Goal: Navigation & Orientation: Understand site structure

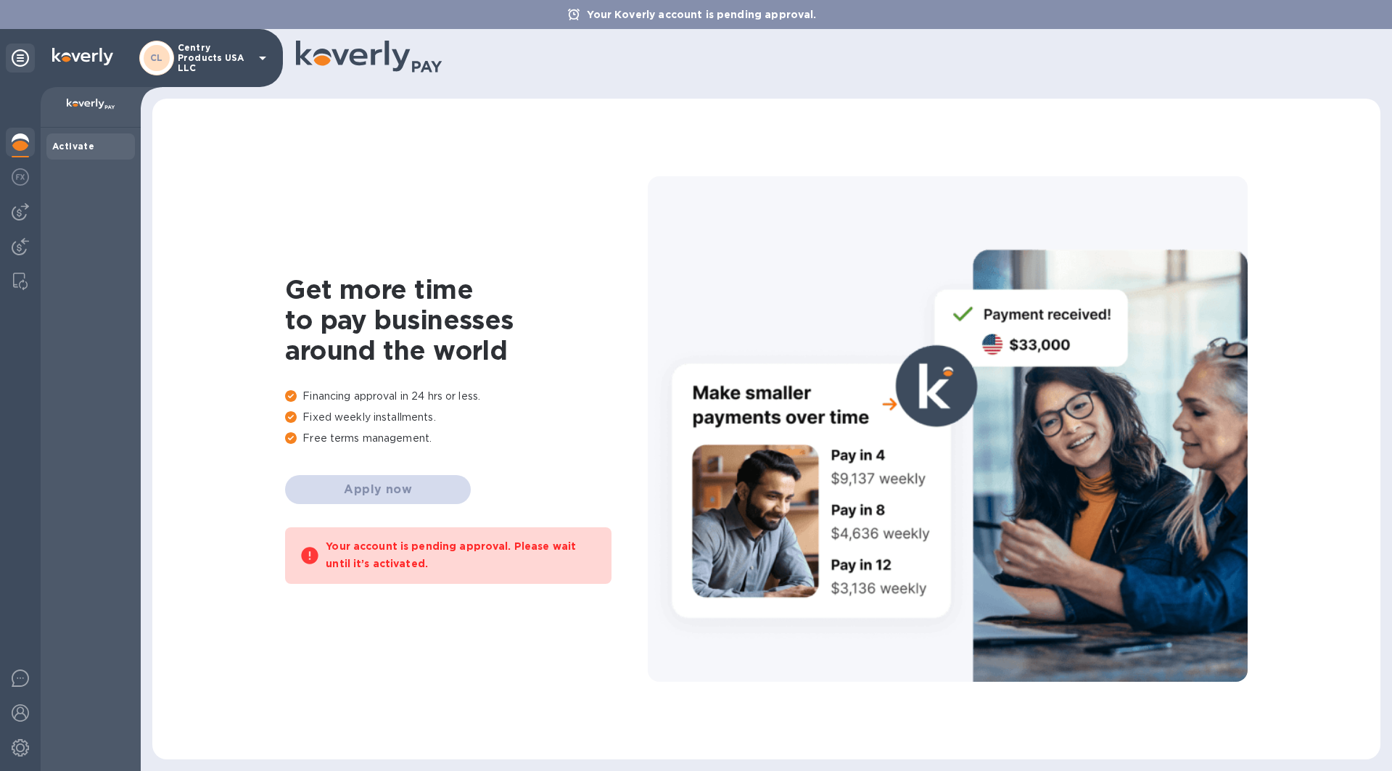
click at [397, 487] on div "Get more time to pay businesses around the world Financing approval in 24 hrs o…" at bounding box center [466, 429] width 363 height 310
click at [398, 479] on div "Get more time to pay businesses around the world Financing approval in 24 hrs o…" at bounding box center [466, 429] width 363 height 310
click at [401, 419] on p "Fixed weekly installments." at bounding box center [466, 417] width 363 height 15
click at [18, 175] on img at bounding box center [20, 176] width 17 height 17
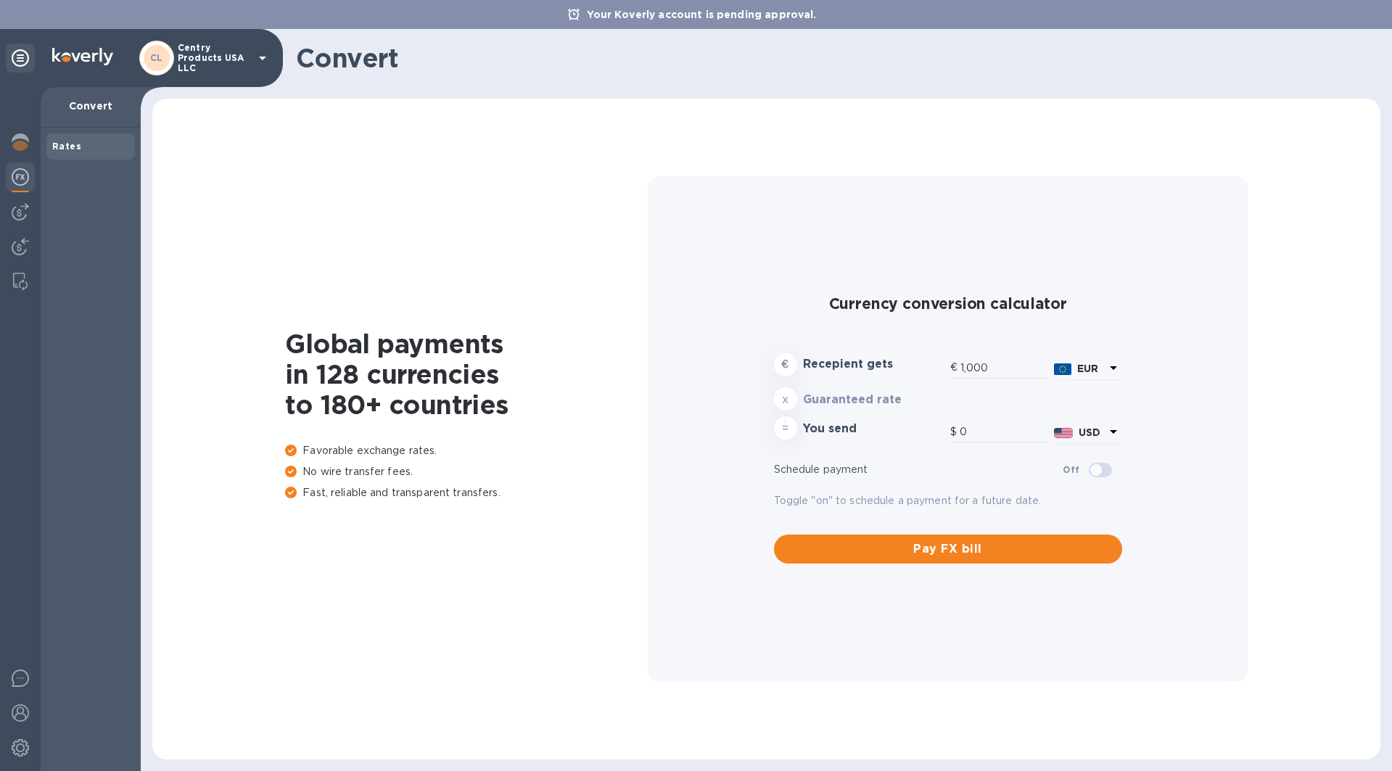
type input "1,188.54"
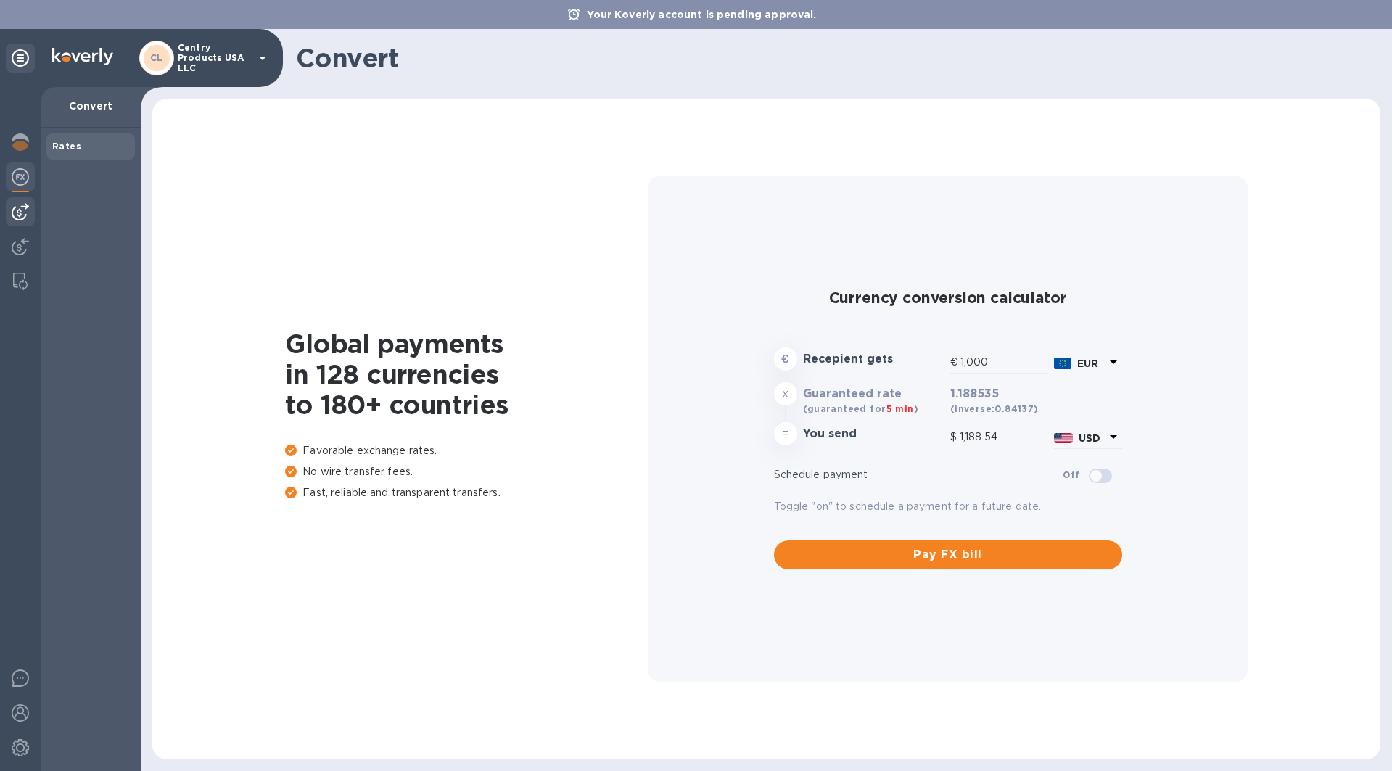
click at [18, 215] on img at bounding box center [20, 211] width 17 height 17
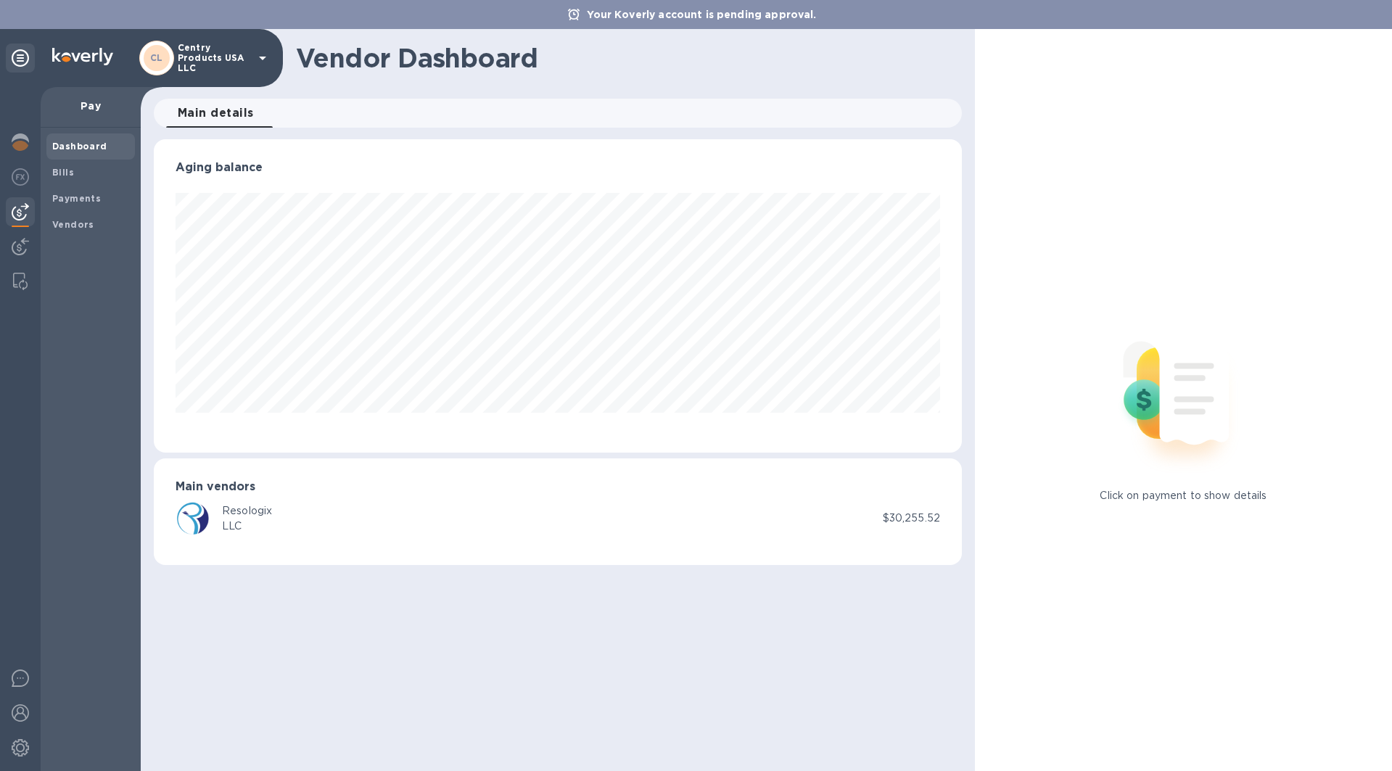
scroll to position [313, 808]
click at [18, 243] on img at bounding box center [20, 246] width 17 height 17
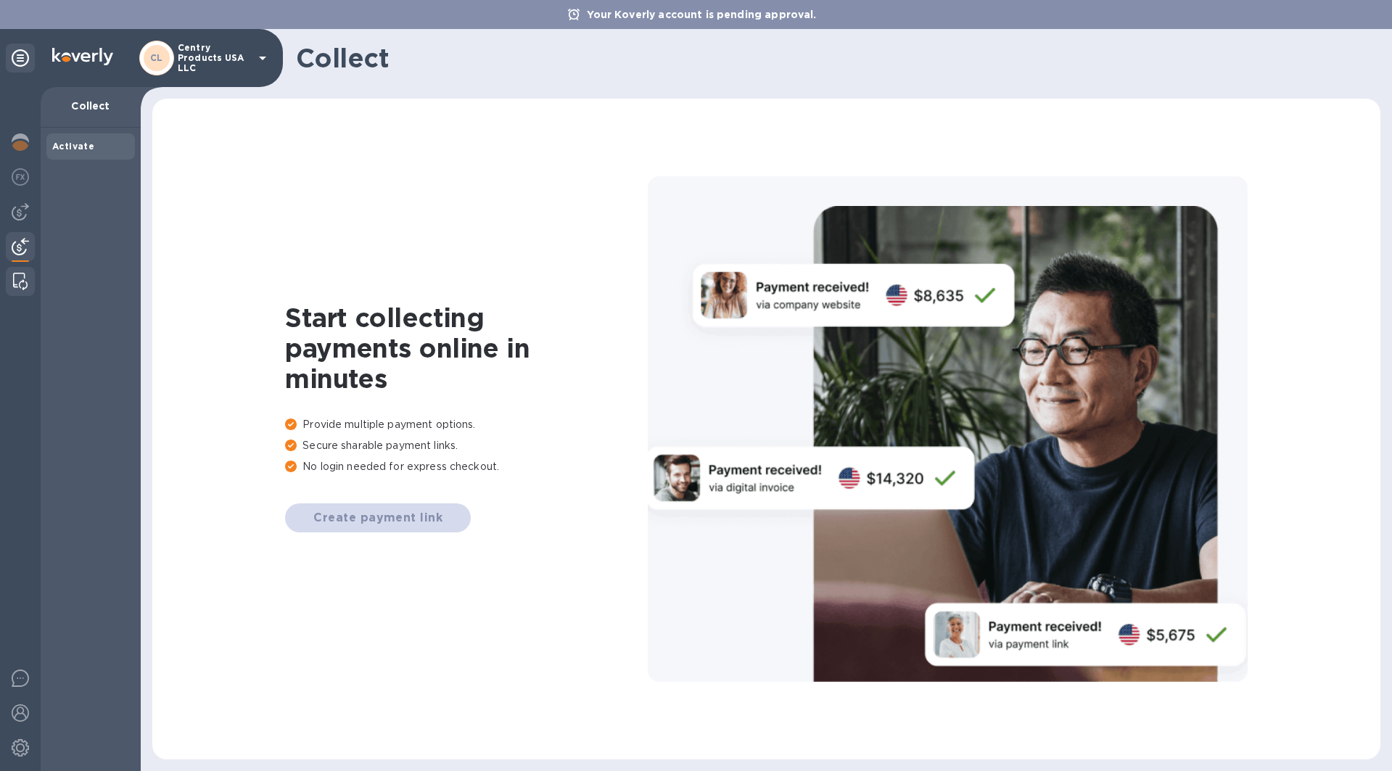
click at [26, 295] on div at bounding box center [20, 281] width 26 height 29
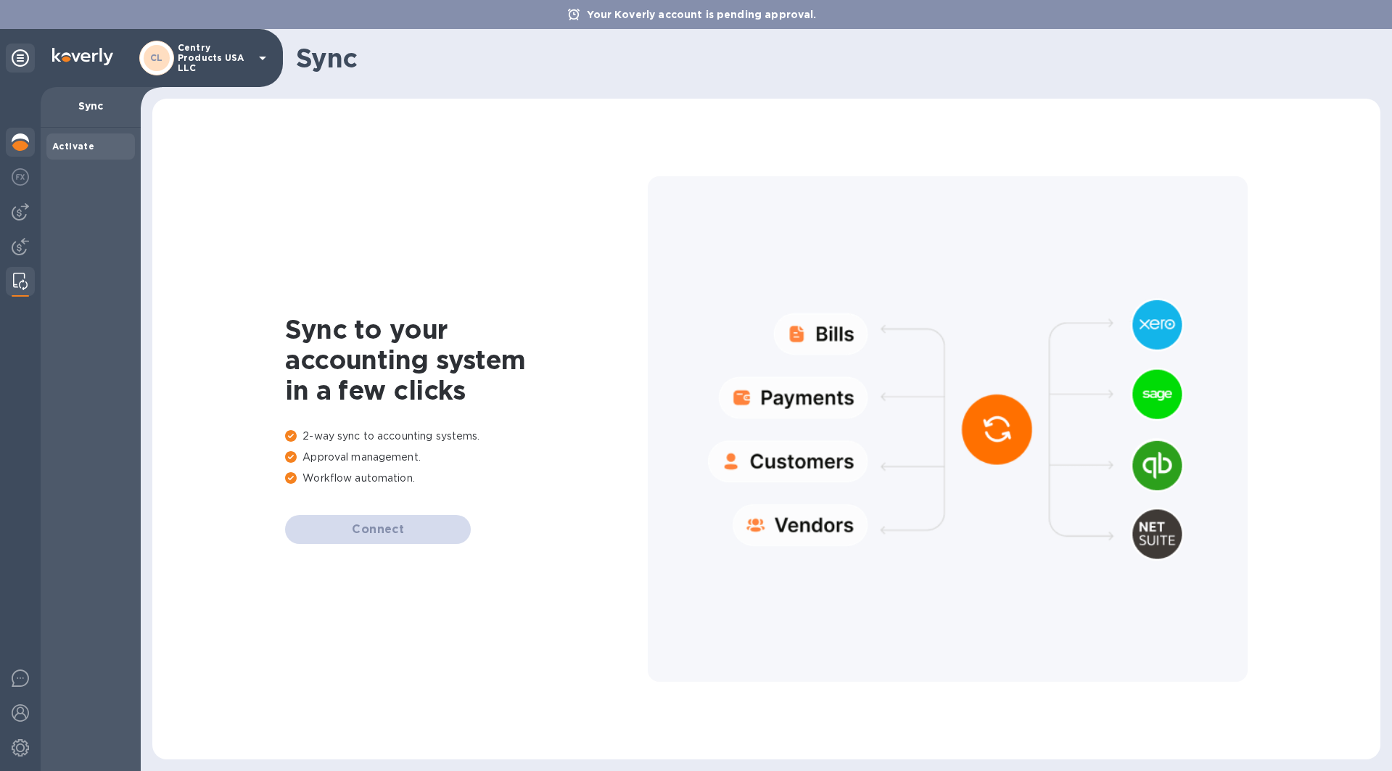
click at [20, 144] on img at bounding box center [20, 141] width 17 height 17
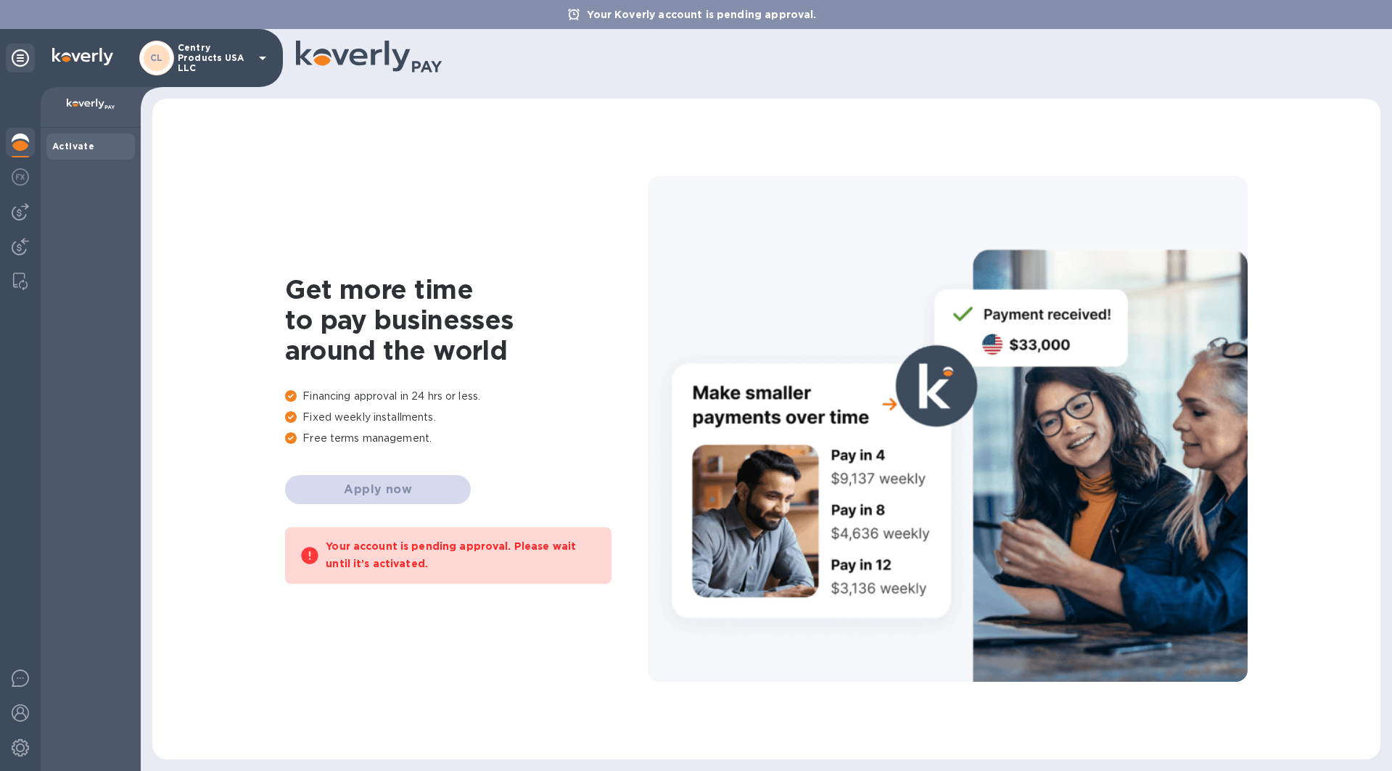
click at [535, 572] on div "Your account is pending approval. Please wait until it’s activated." at bounding box center [461, 555] width 271 height 45
